Goal: Task Accomplishment & Management: Manage account settings

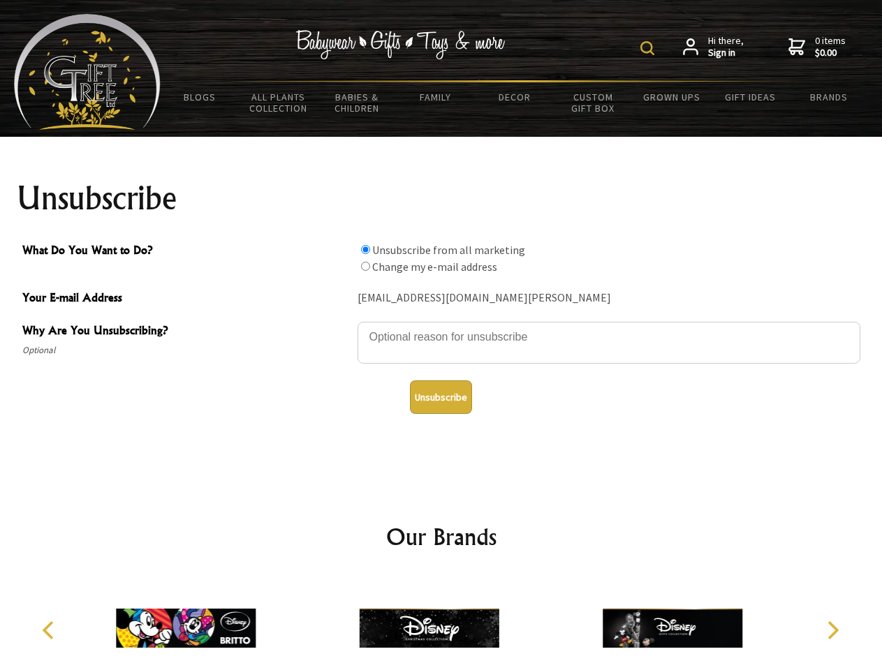
click at [649, 48] on img at bounding box center [647, 48] width 14 height 14
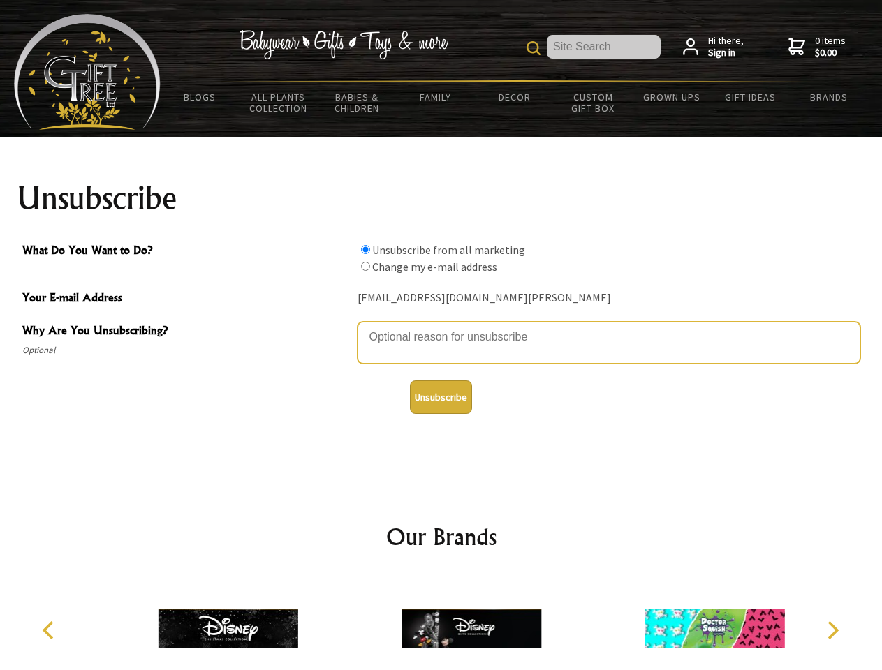
click at [441, 327] on textarea "Why Are You Unsubscribing?" at bounding box center [609, 343] width 503 height 42
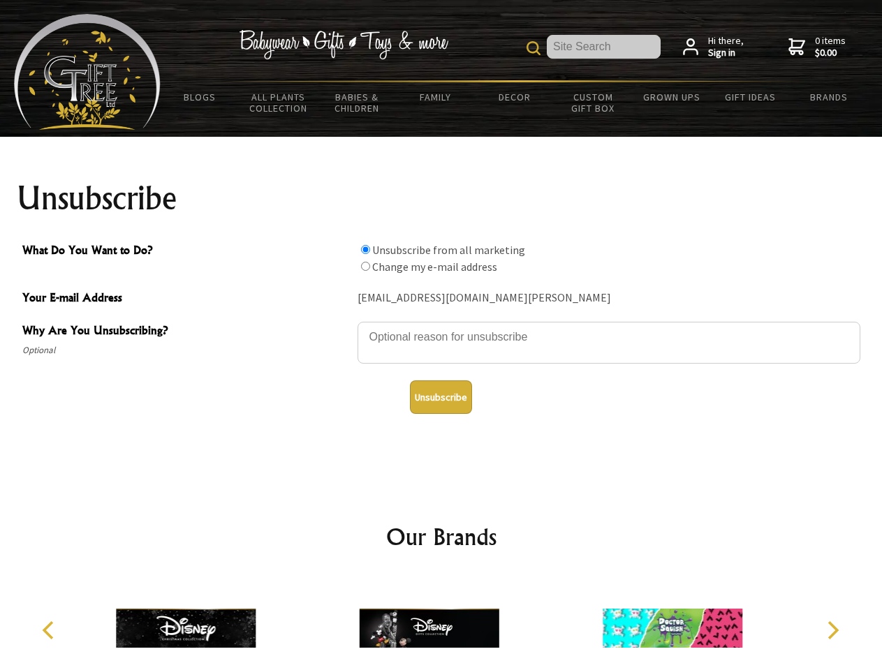
click at [365, 249] on input "What Do You Want to Do?" at bounding box center [365, 249] width 9 height 9
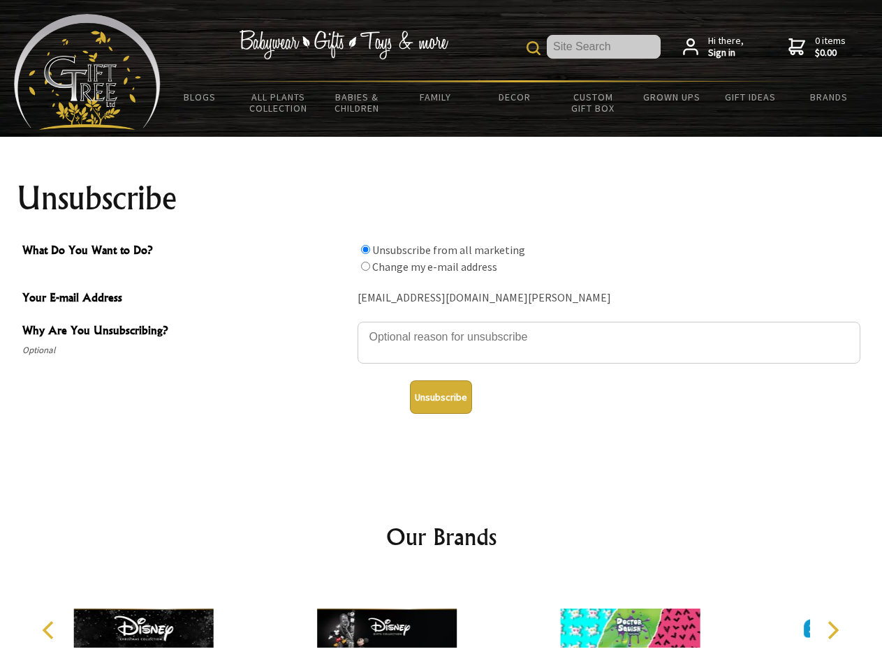
click at [365, 266] on input "What Do You Want to Do?" at bounding box center [365, 266] width 9 height 9
radio input "true"
click at [441, 397] on button "Unsubscribe" at bounding box center [441, 398] width 62 height 34
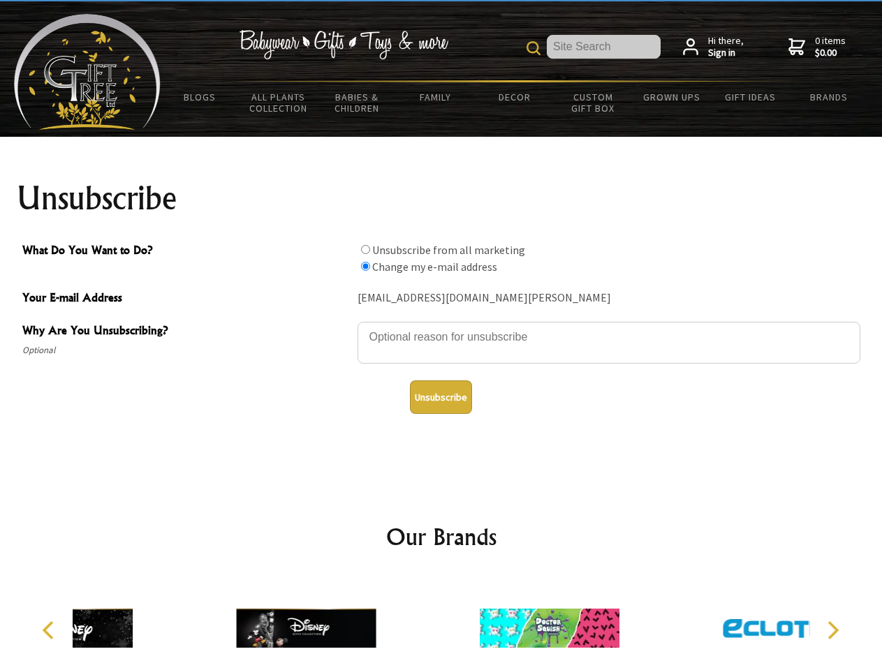
click at [50, 631] on icon "Previous" at bounding box center [50, 631] width 18 height 18
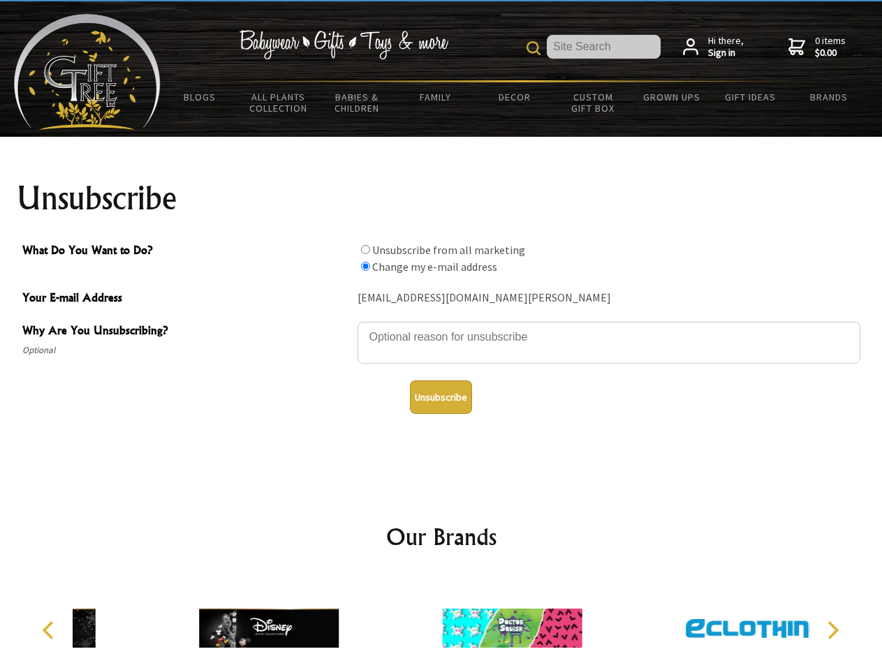
click at [832, 631] on icon "Next" at bounding box center [832, 631] width 18 height 18
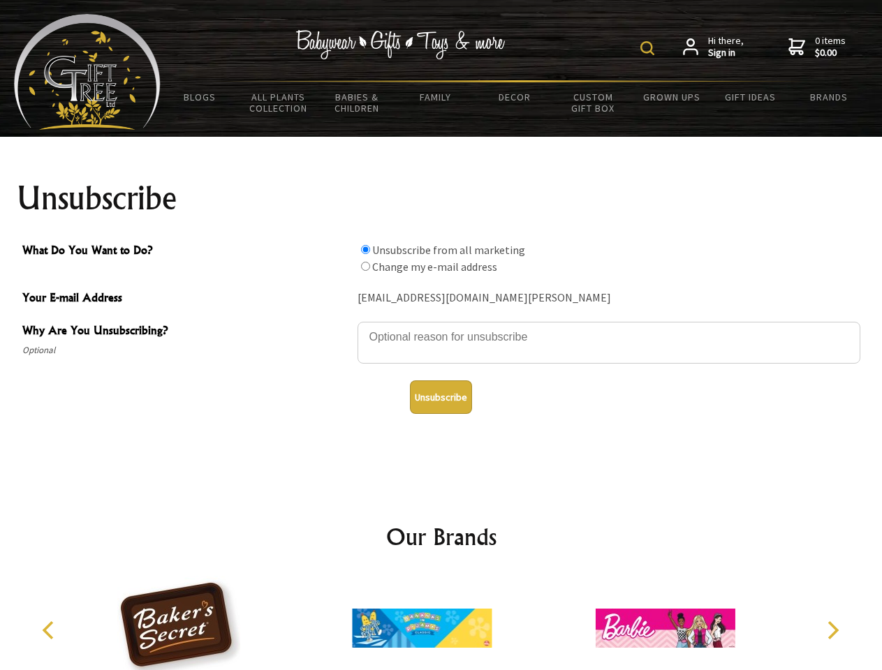
click at [649, 48] on img at bounding box center [647, 48] width 14 height 14
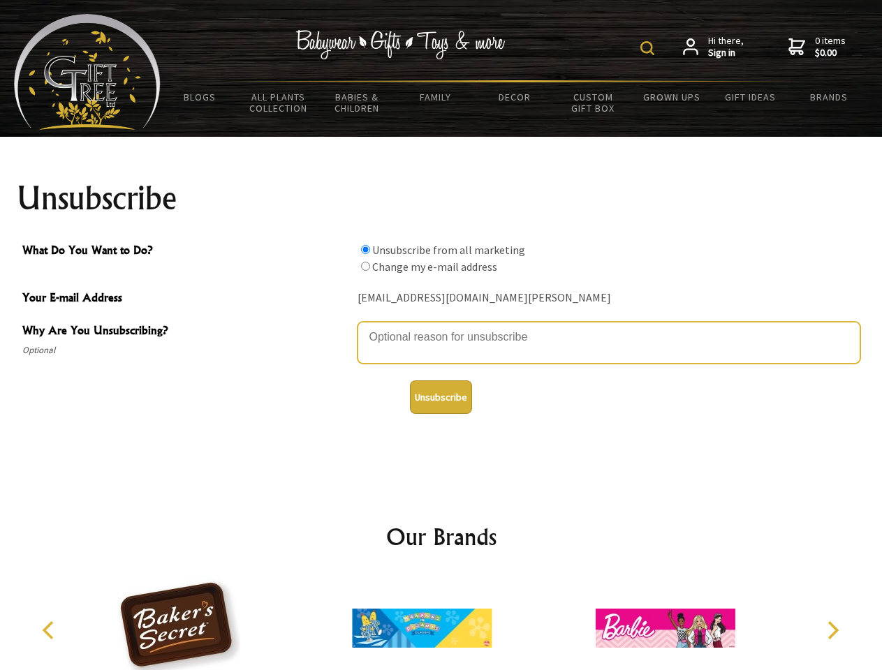
click at [441, 327] on textarea "Why Are You Unsubscribing?" at bounding box center [609, 343] width 503 height 42
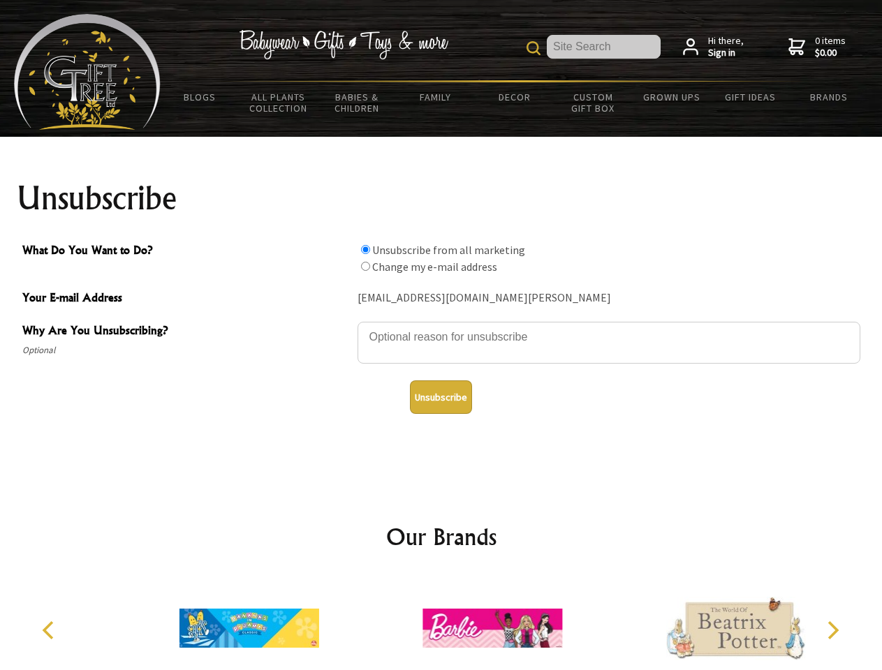
click at [365, 249] on input "What Do You Want to Do?" at bounding box center [365, 249] width 9 height 9
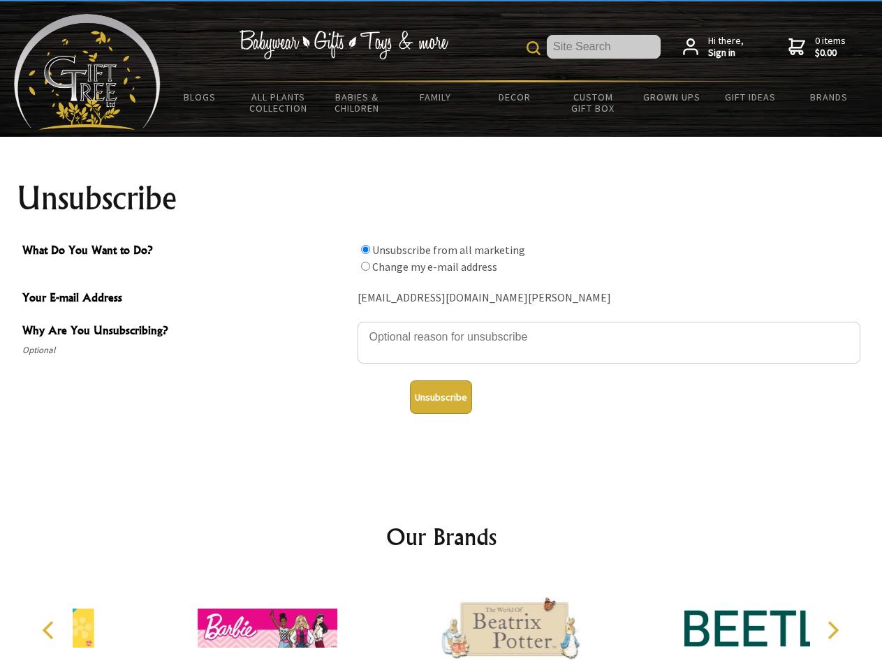
click at [365, 266] on input "What Do You Want to Do?" at bounding box center [365, 266] width 9 height 9
radio input "true"
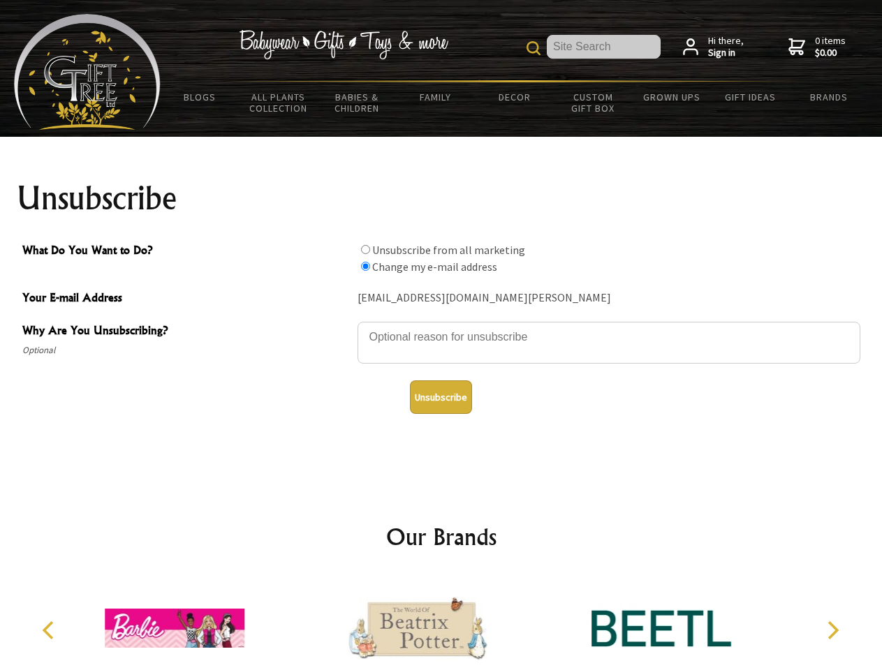
click at [441, 397] on button "Unsubscribe" at bounding box center [441, 398] width 62 height 34
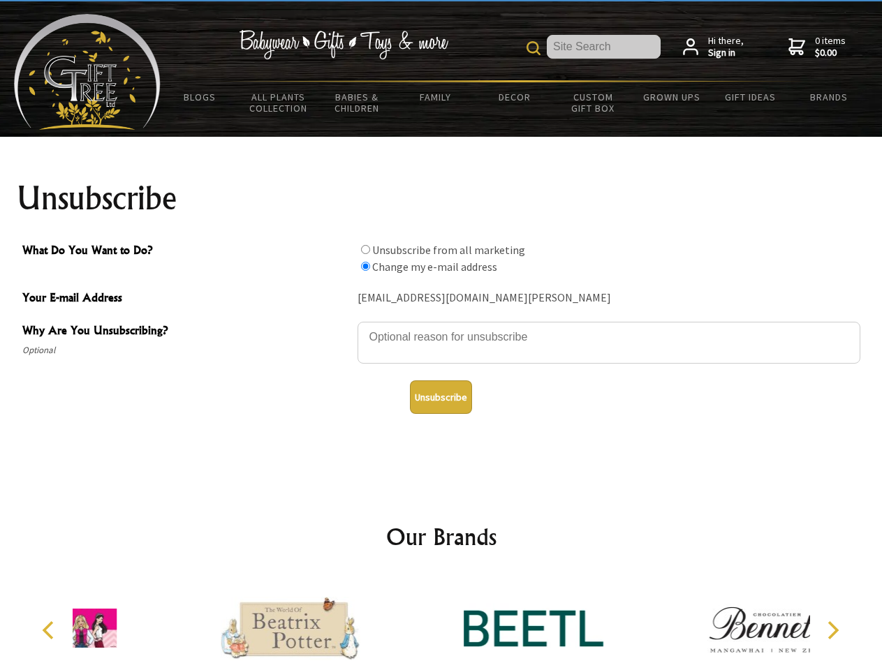
click at [50, 631] on icon "Previous" at bounding box center [50, 631] width 18 height 18
click at [832, 631] on icon "Next" at bounding box center [832, 631] width 18 height 18
